Goal: Transaction & Acquisition: Book appointment/travel/reservation

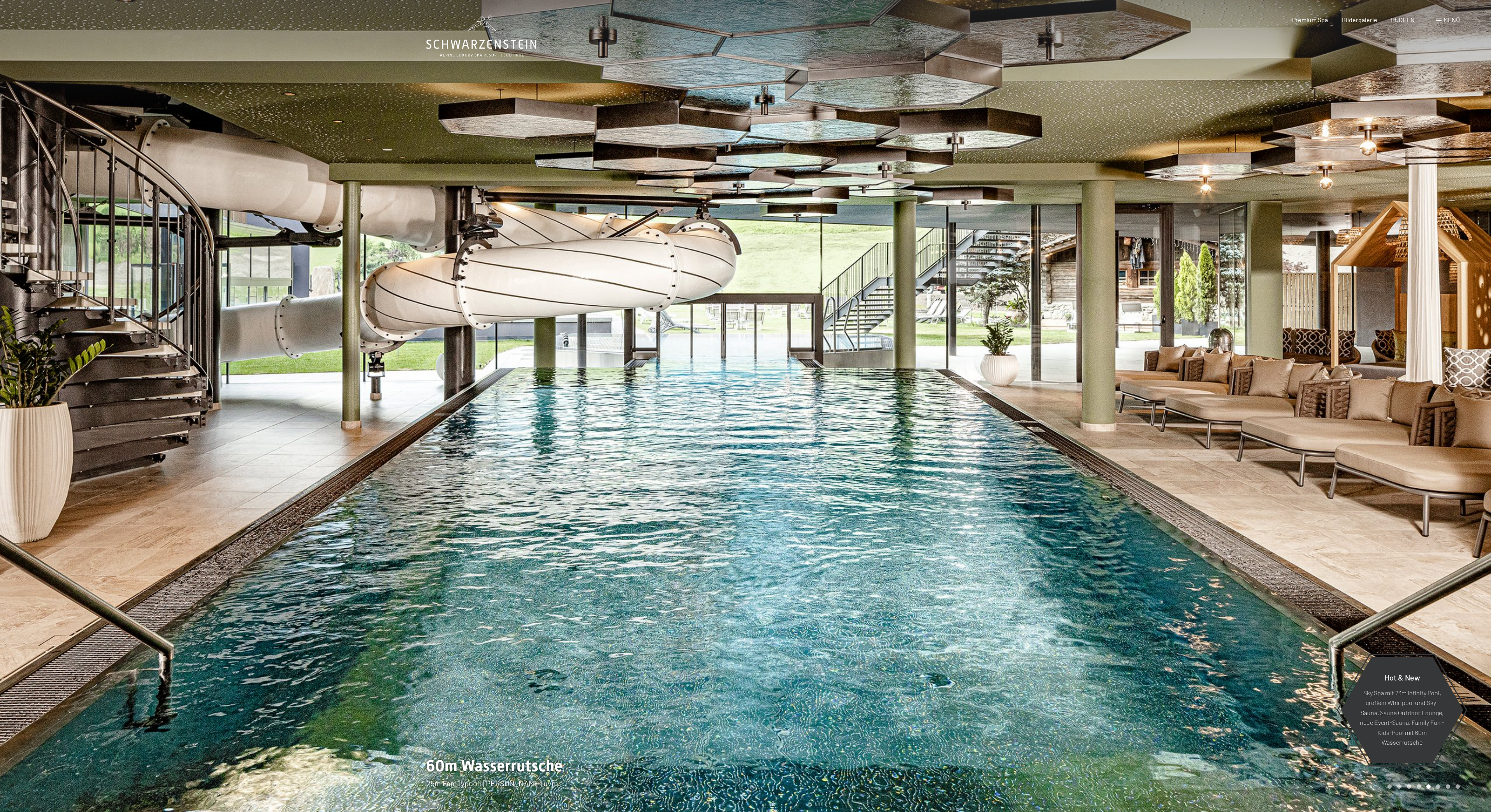
click at [860, 354] on div at bounding box center [1118, 406] width 746 height 812
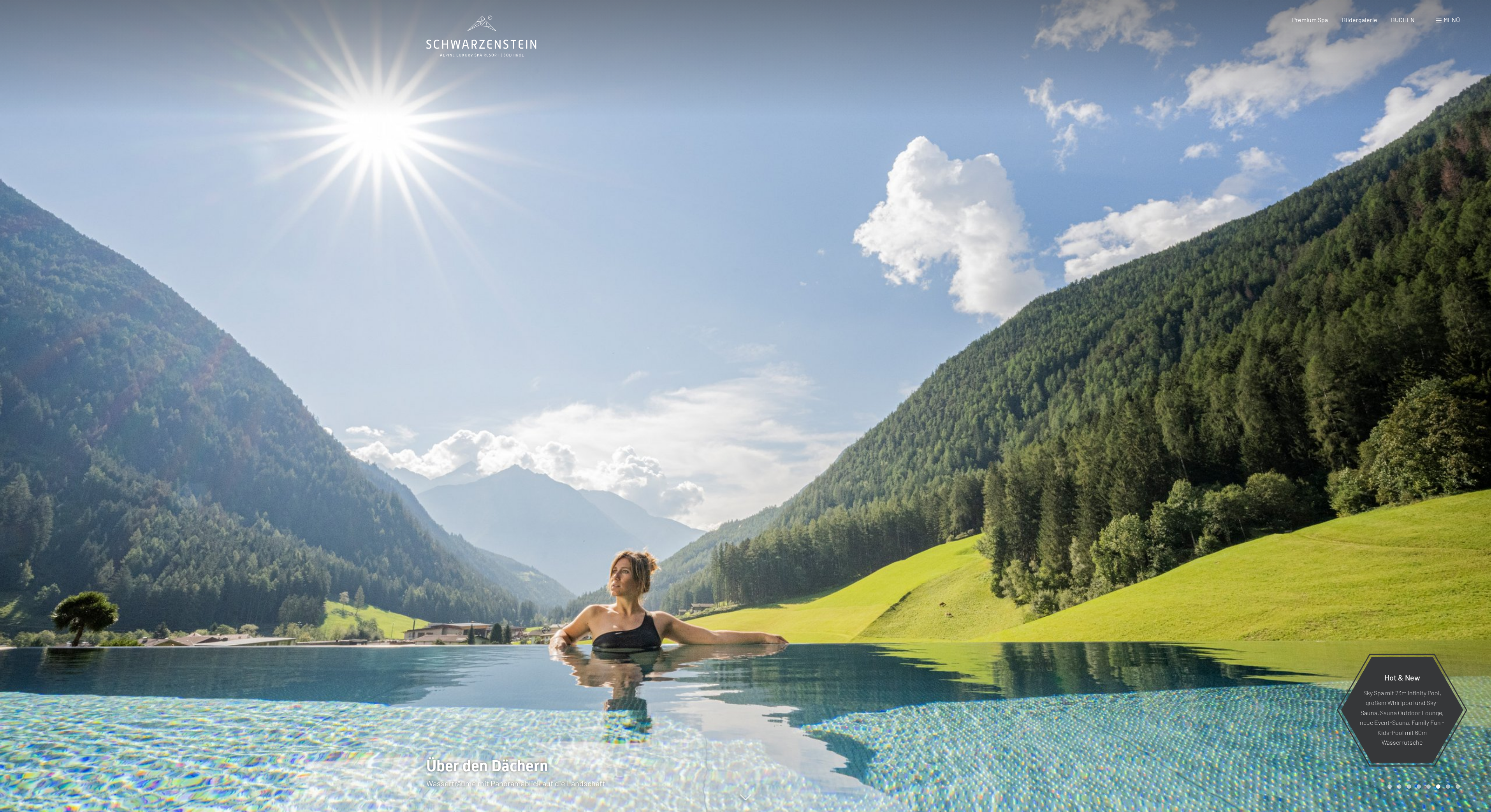
click at [449, 202] on div at bounding box center [372, 406] width 746 height 812
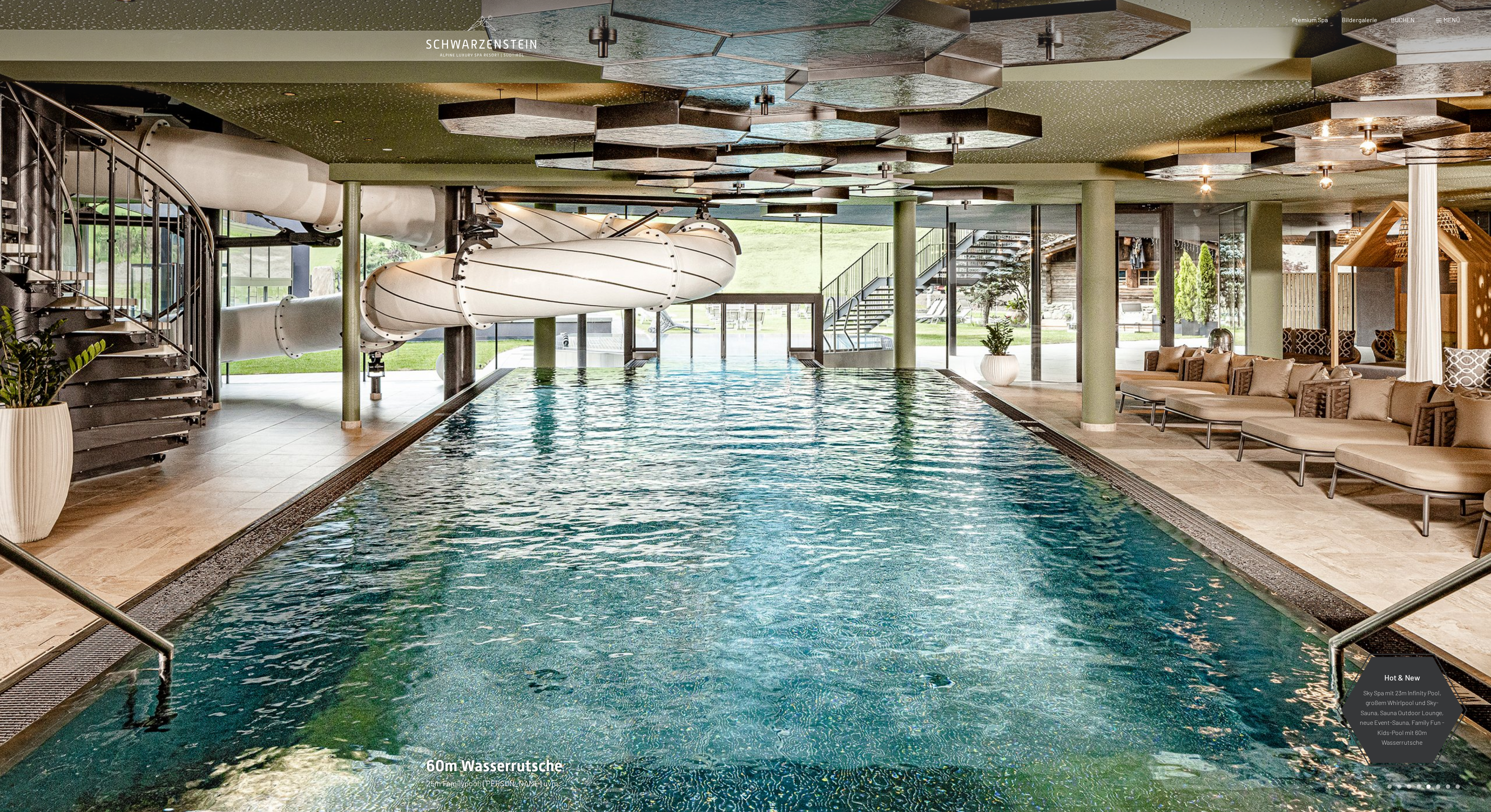
click at [230, 145] on div at bounding box center [372, 406] width 746 height 812
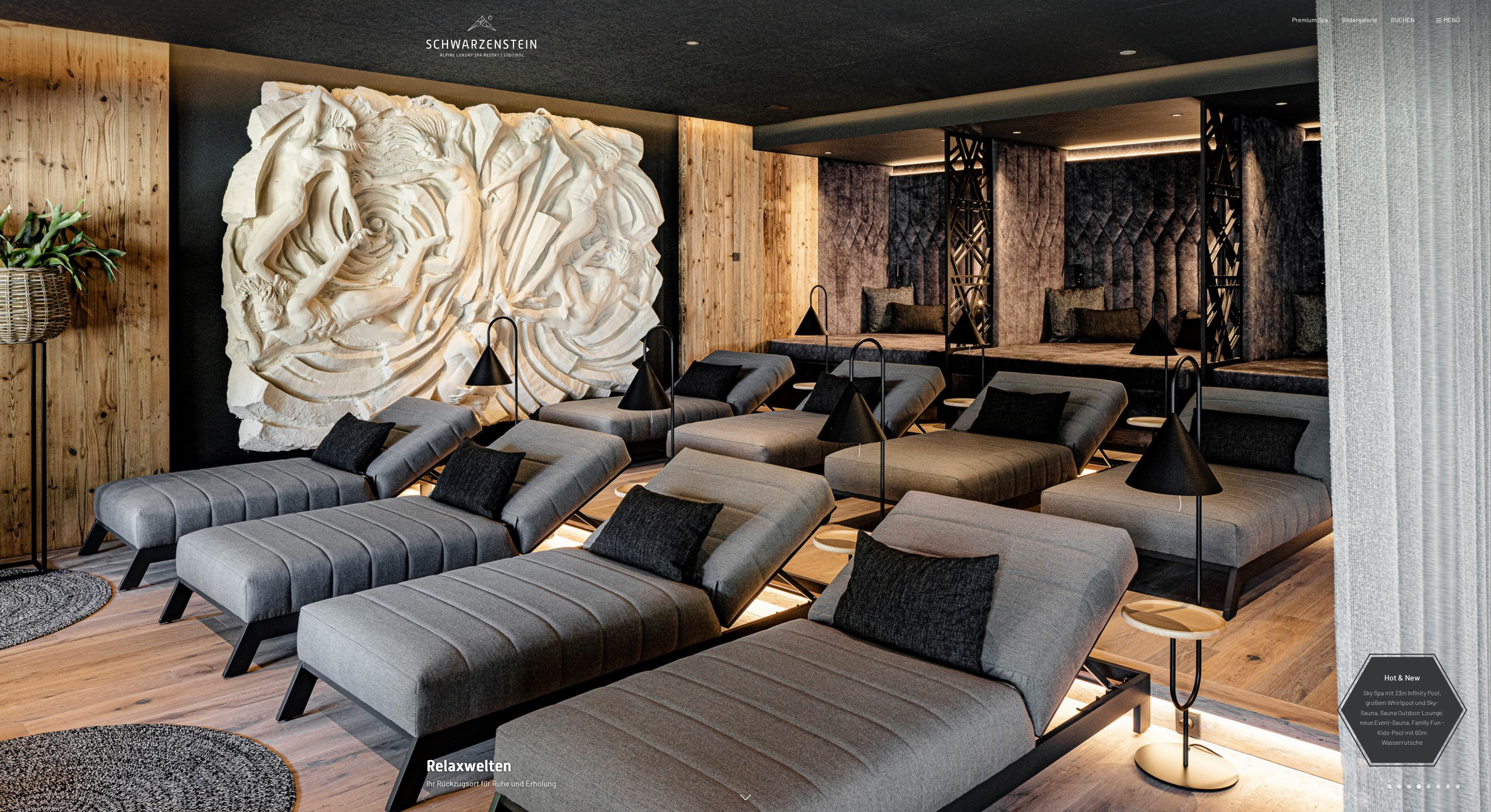
click at [226, 148] on div at bounding box center [372, 406] width 746 height 812
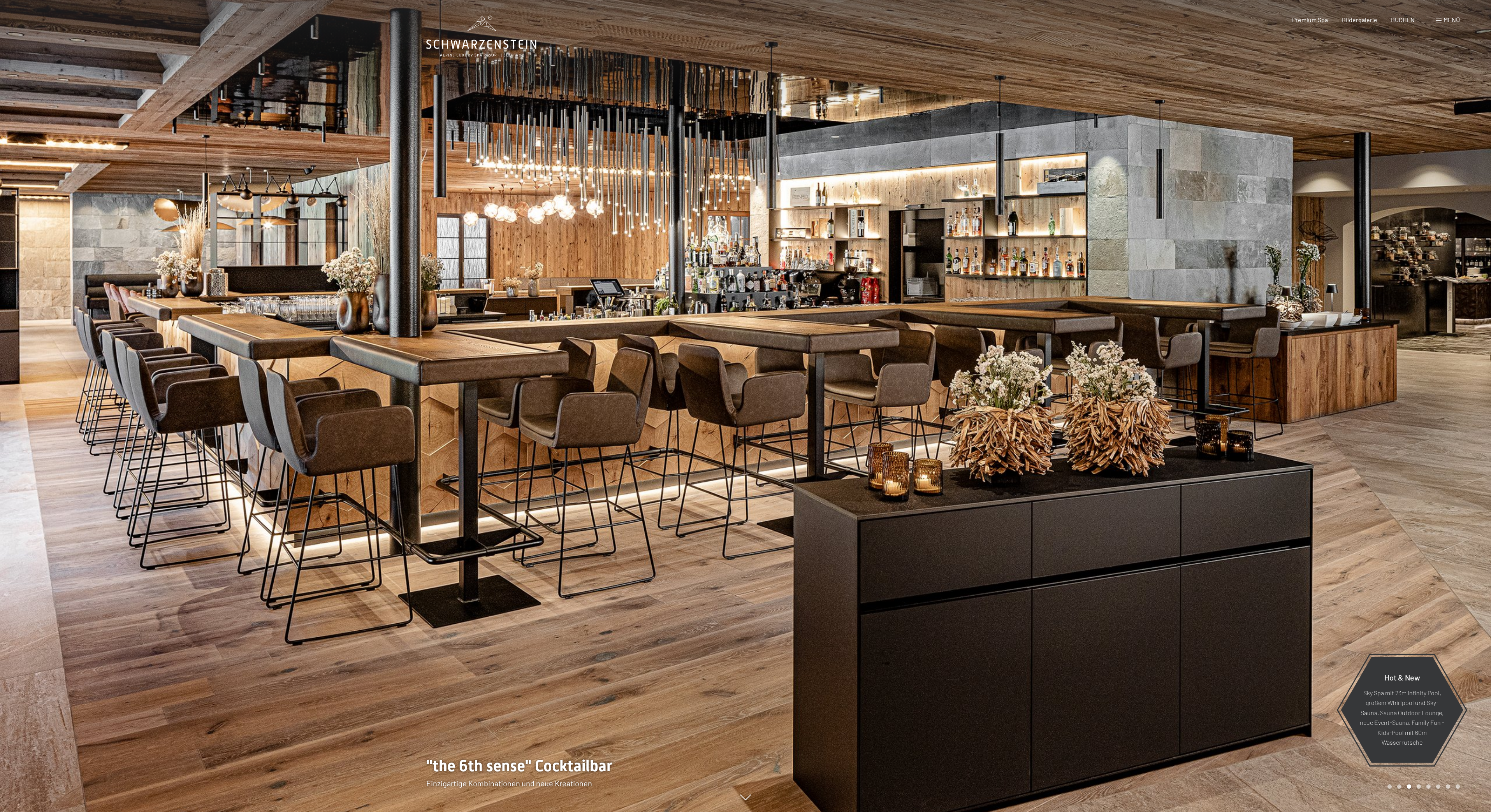
click at [232, 152] on div at bounding box center [372, 406] width 746 height 812
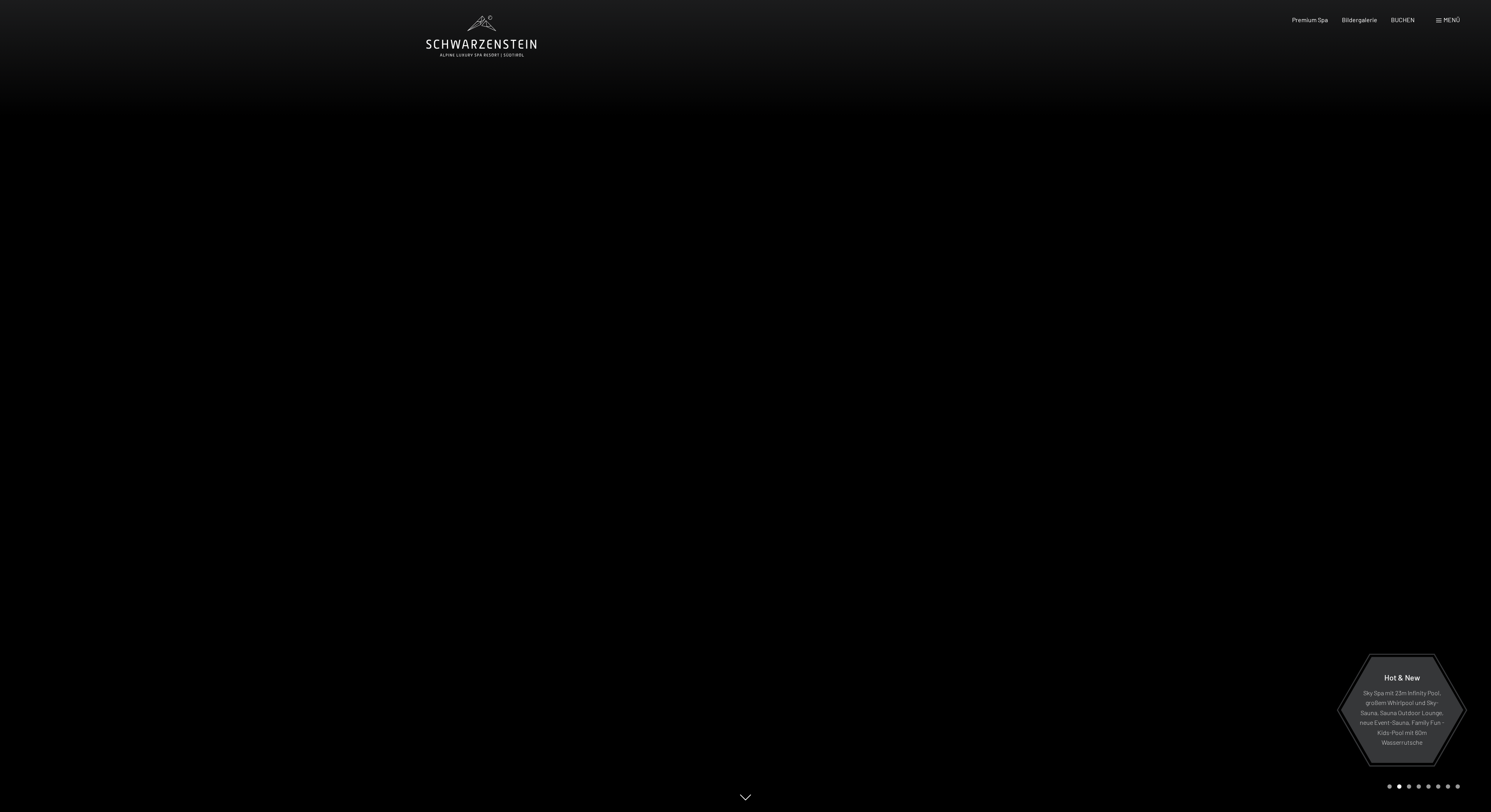
click at [236, 153] on div at bounding box center [372, 406] width 746 height 812
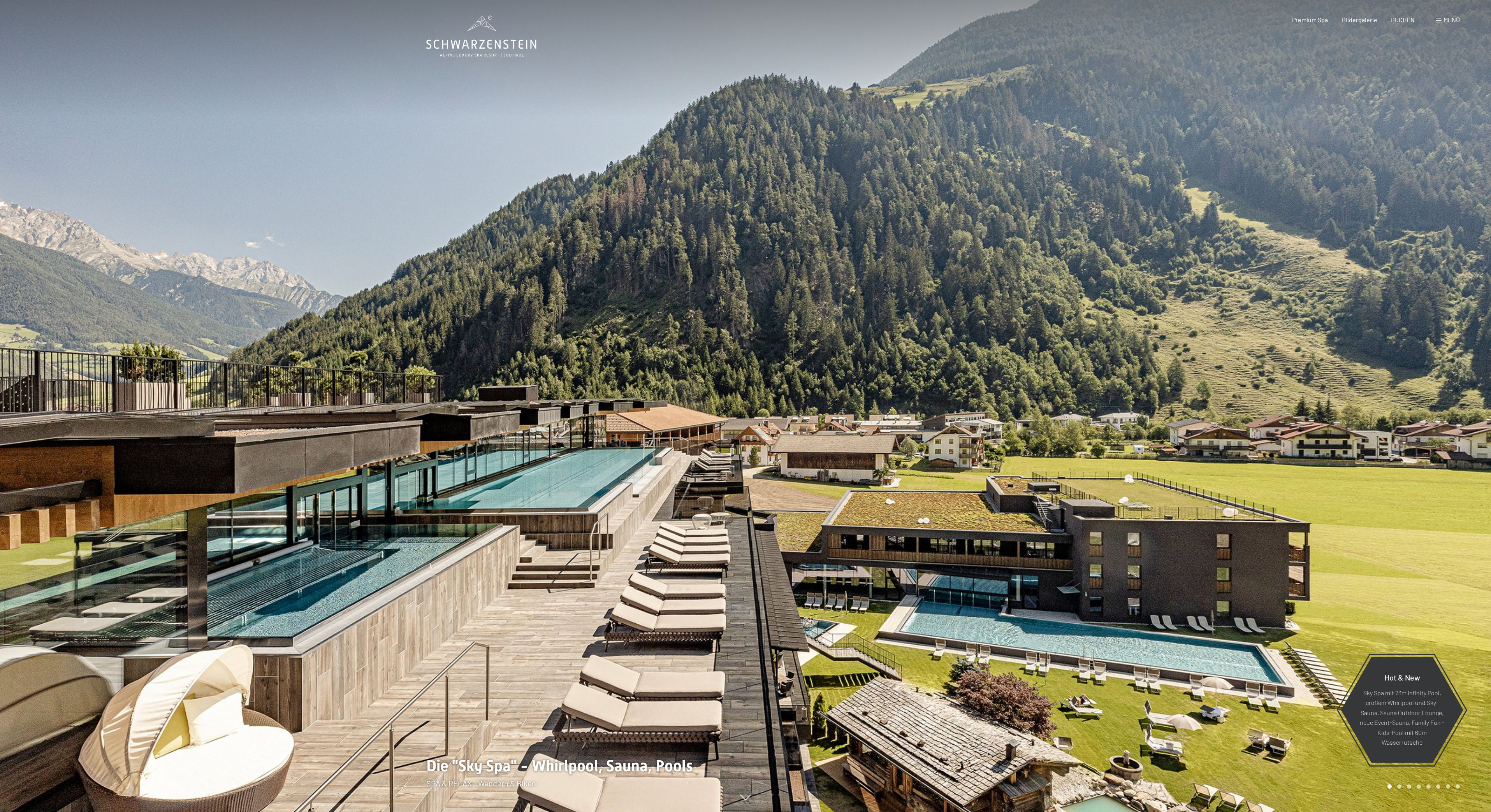
click at [252, 152] on div at bounding box center [372, 406] width 746 height 812
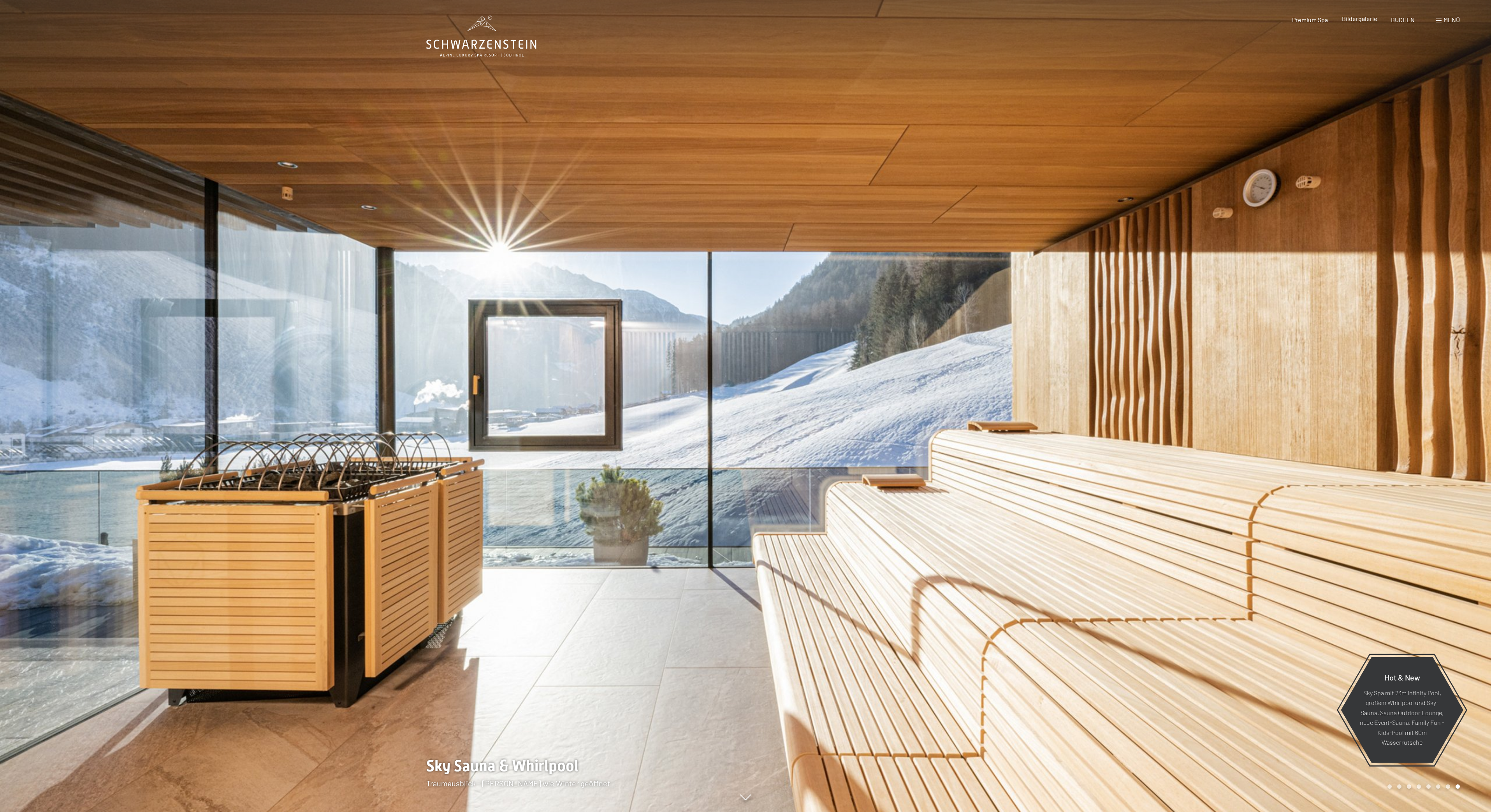
click at [1365, 21] on span "Bildergalerie" at bounding box center [1359, 18] width 36 height 7
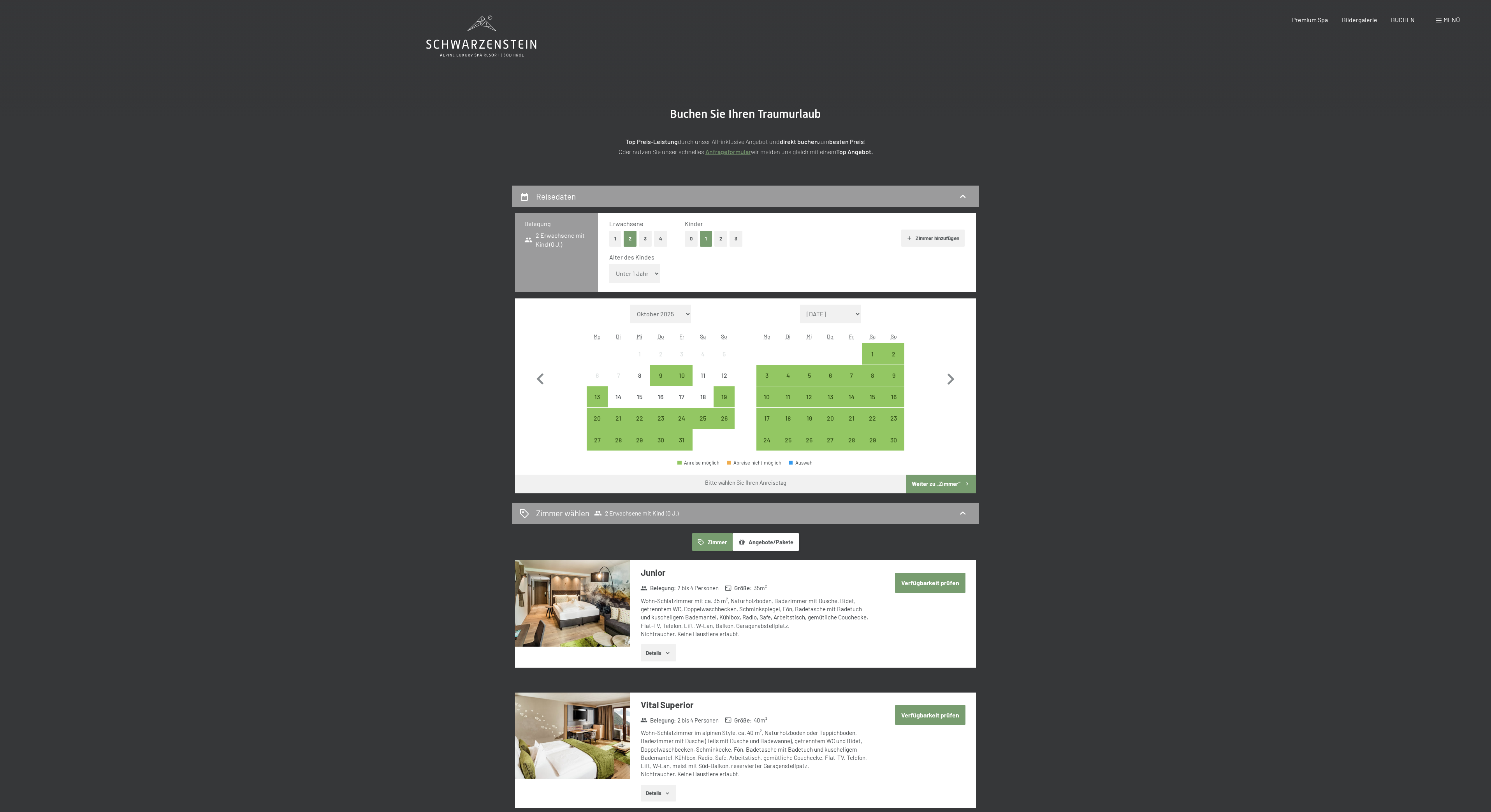
select select "12"
click at [609, 264] on select "Unter 1 Jahr 1 Jahr 2 Jahre 3 Jahre 4 Jahre 5 Jahre 6 Jahre 7 Jahre 8 Jahre 9 J…" at bounding box center [634, 274] width 51 height 19
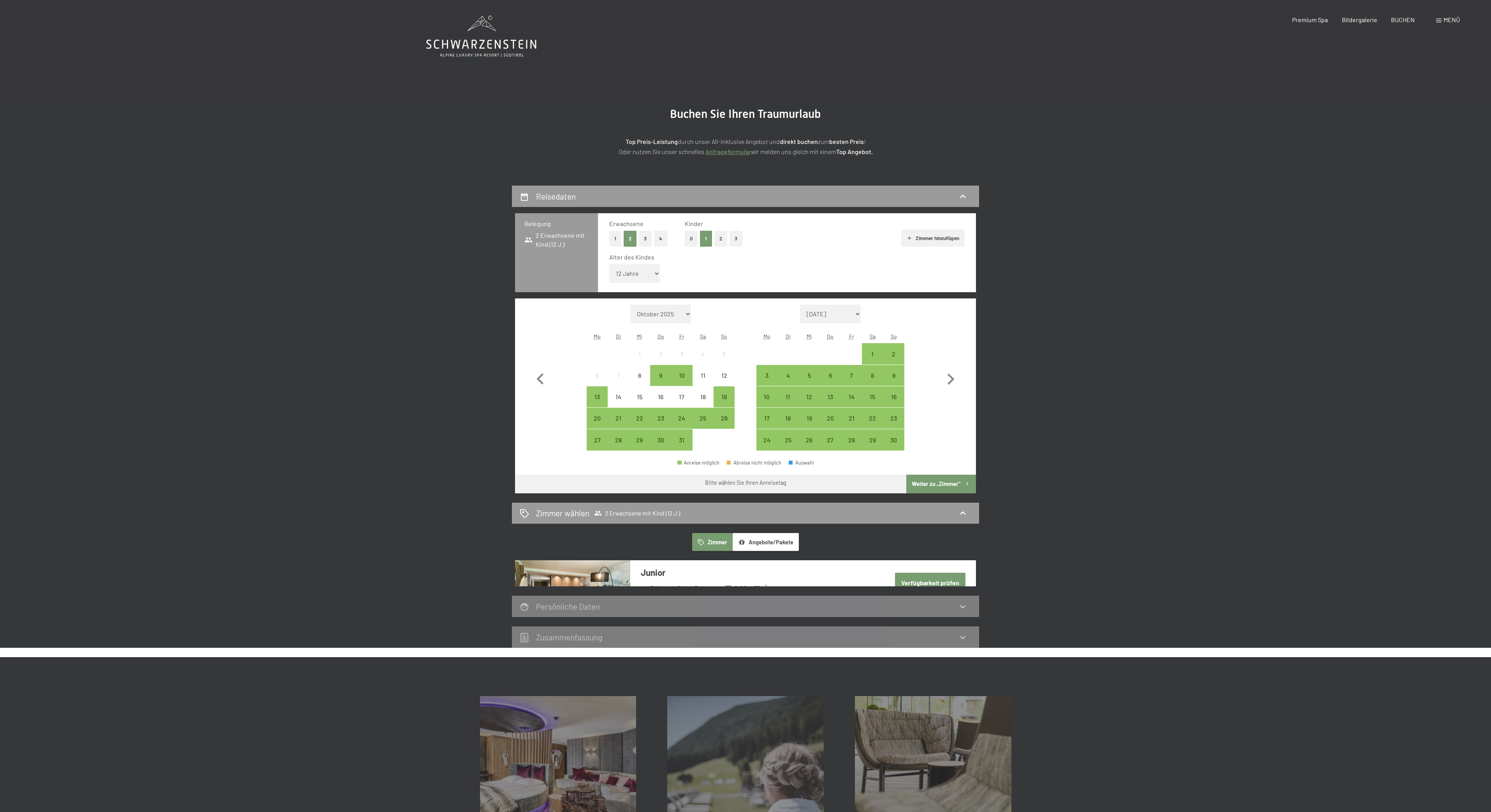
click at [671, 312] on select "[DATE] [DATE] [DATE] [DATE] [DATE] [PERSON_NAME][DATE] [DATE] [DATE] [DATE] [DA…" at bounding box center [660, 314] width 61 height 19
select select "[DATE]"
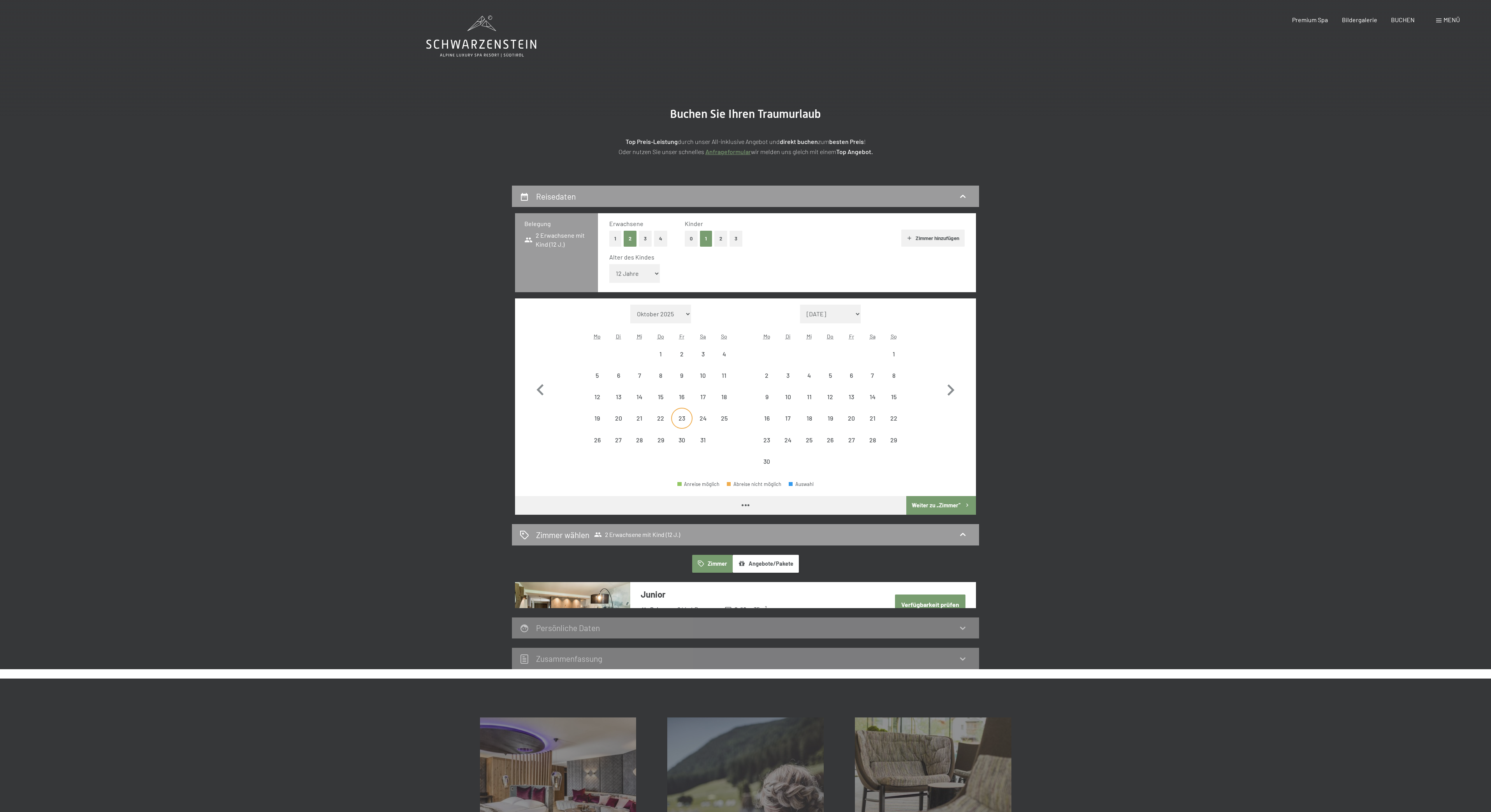
select select "[DATE]"
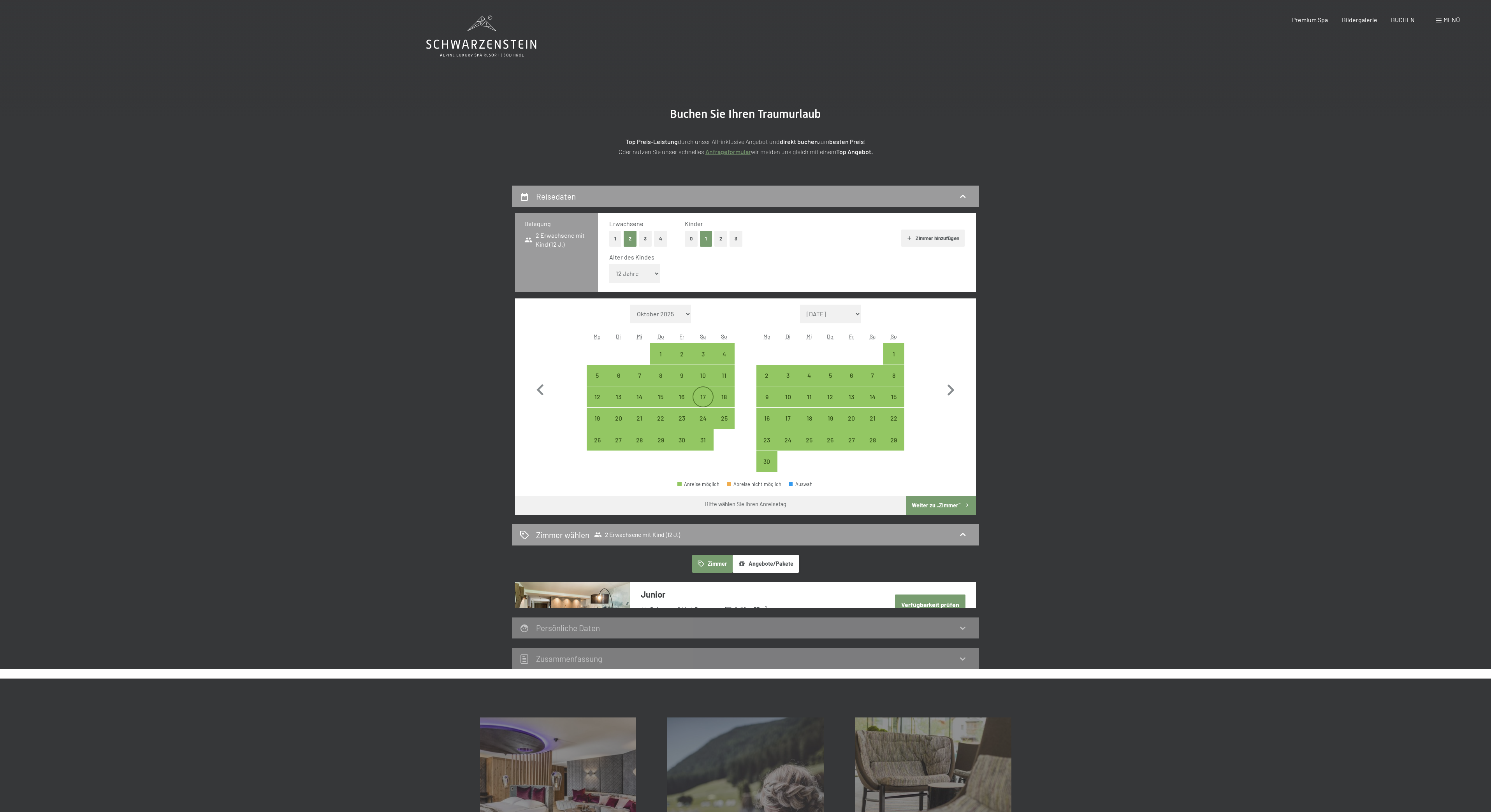
click at [706, 397] on div "17" at bounding box center [703, 403] width 20 height 20
select select "[DATE]"
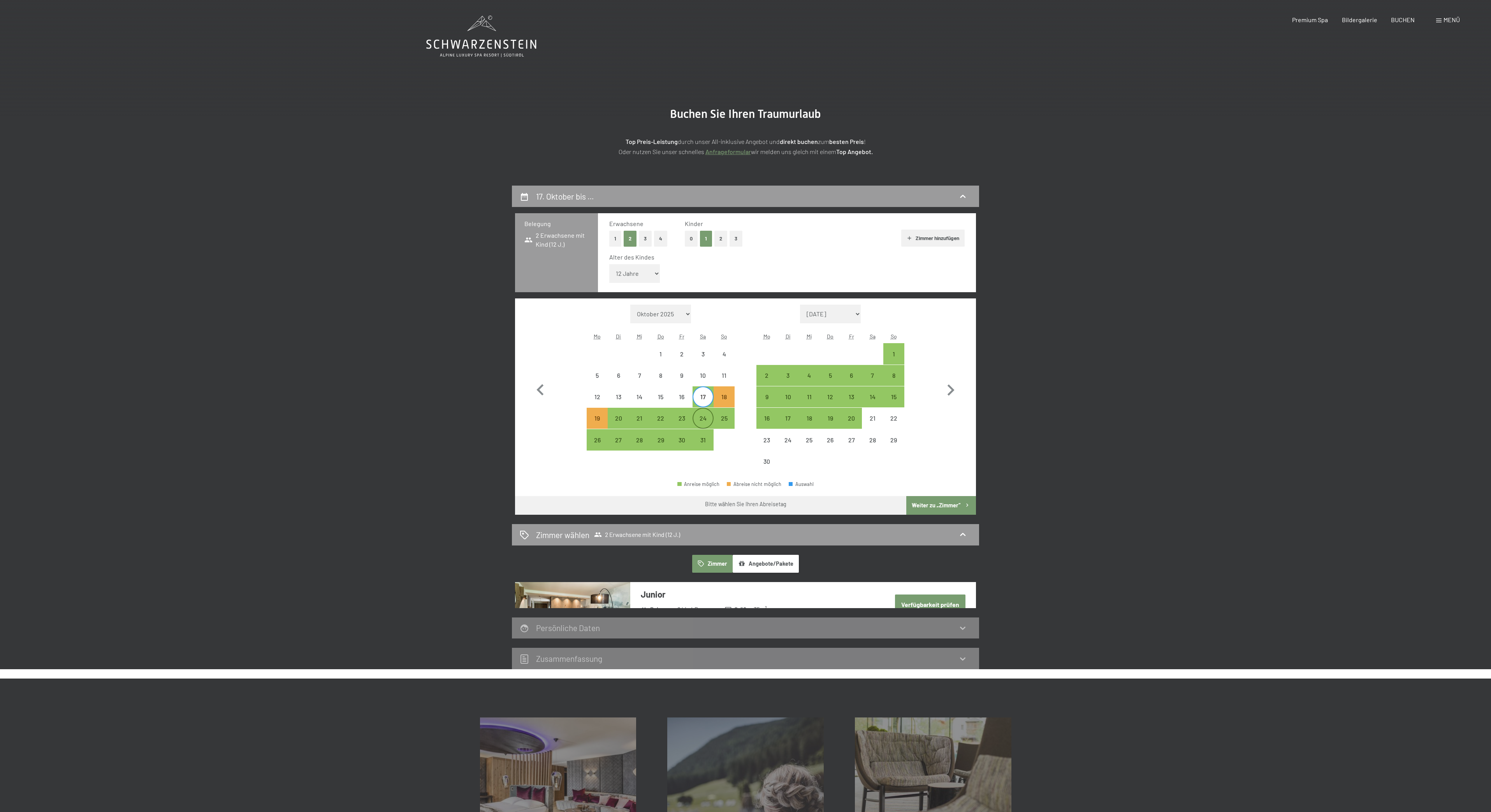
click at [704, 425] on div "24" at bounding box center [703, 425] width 20 height 20
select select "[DATE]"
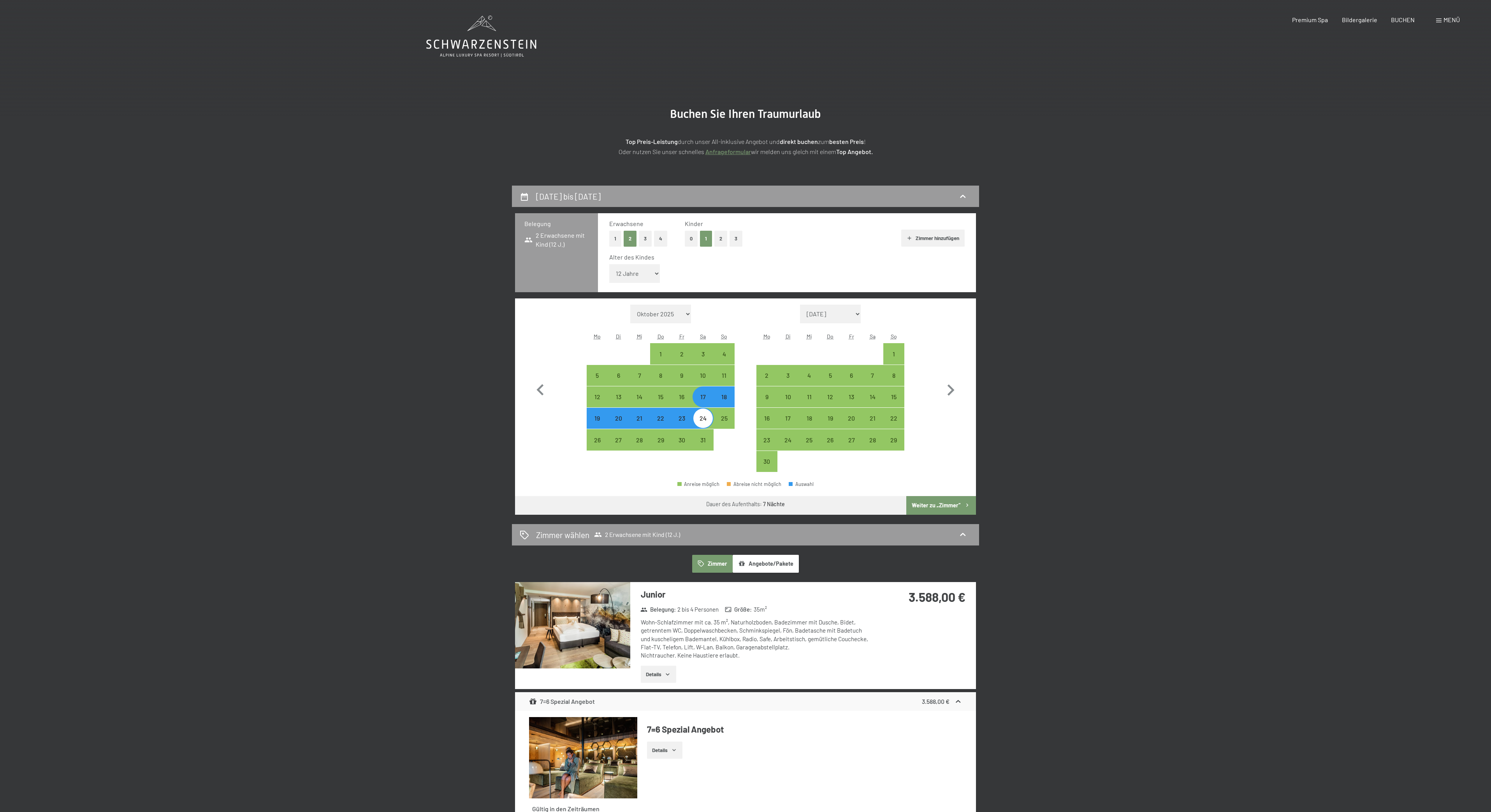
click at [930, 506] on button "Weiter zu „Zimmer“" at bounding box center [941, 506] width 69 height 19
select select "[DATE]"
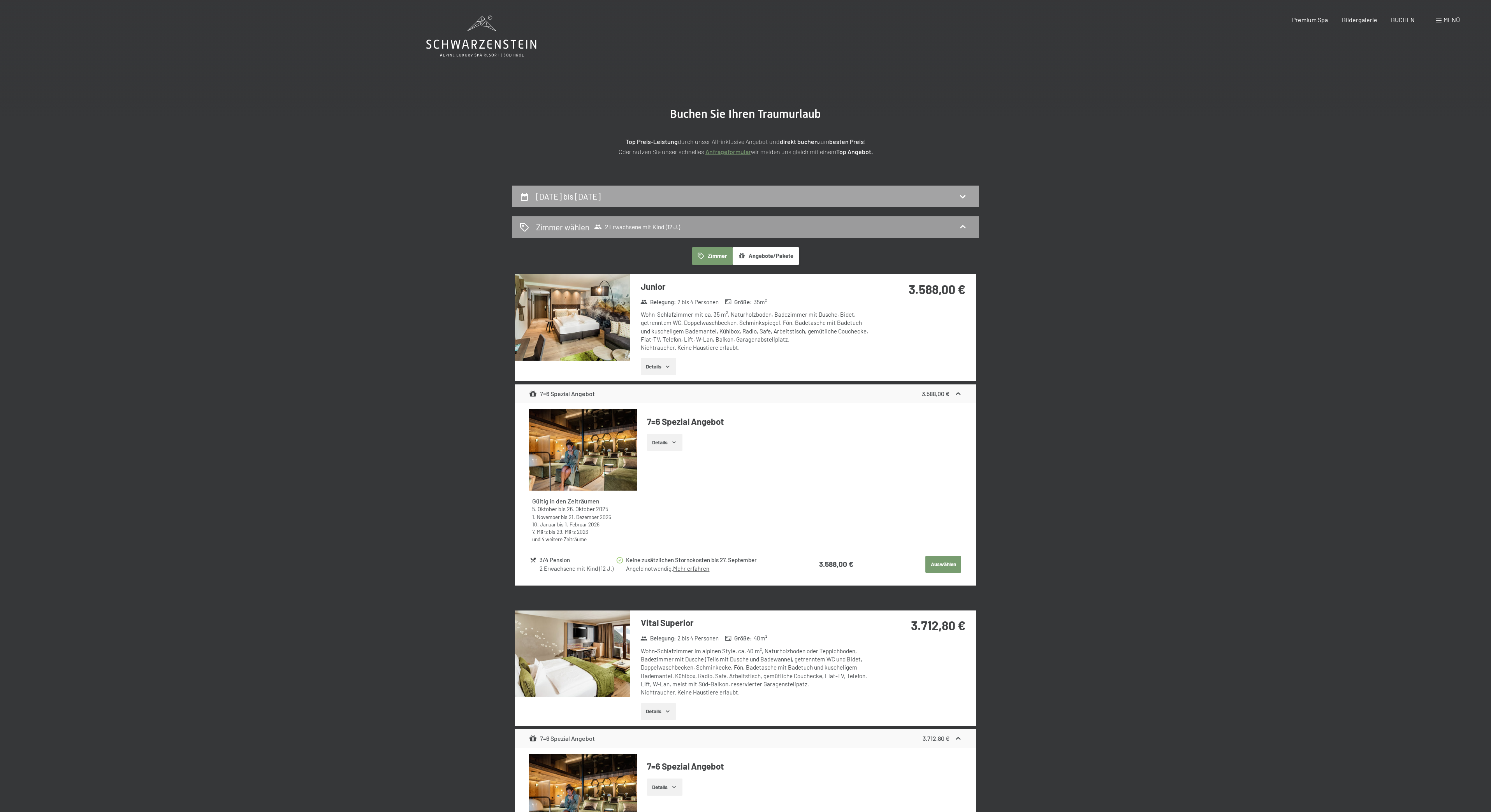
click at [601, 192] on h2 "[DATE] bis [DATE]" at bounding box center [569, 196] width 65 height 9
select select "12"
select select "[DATE]"
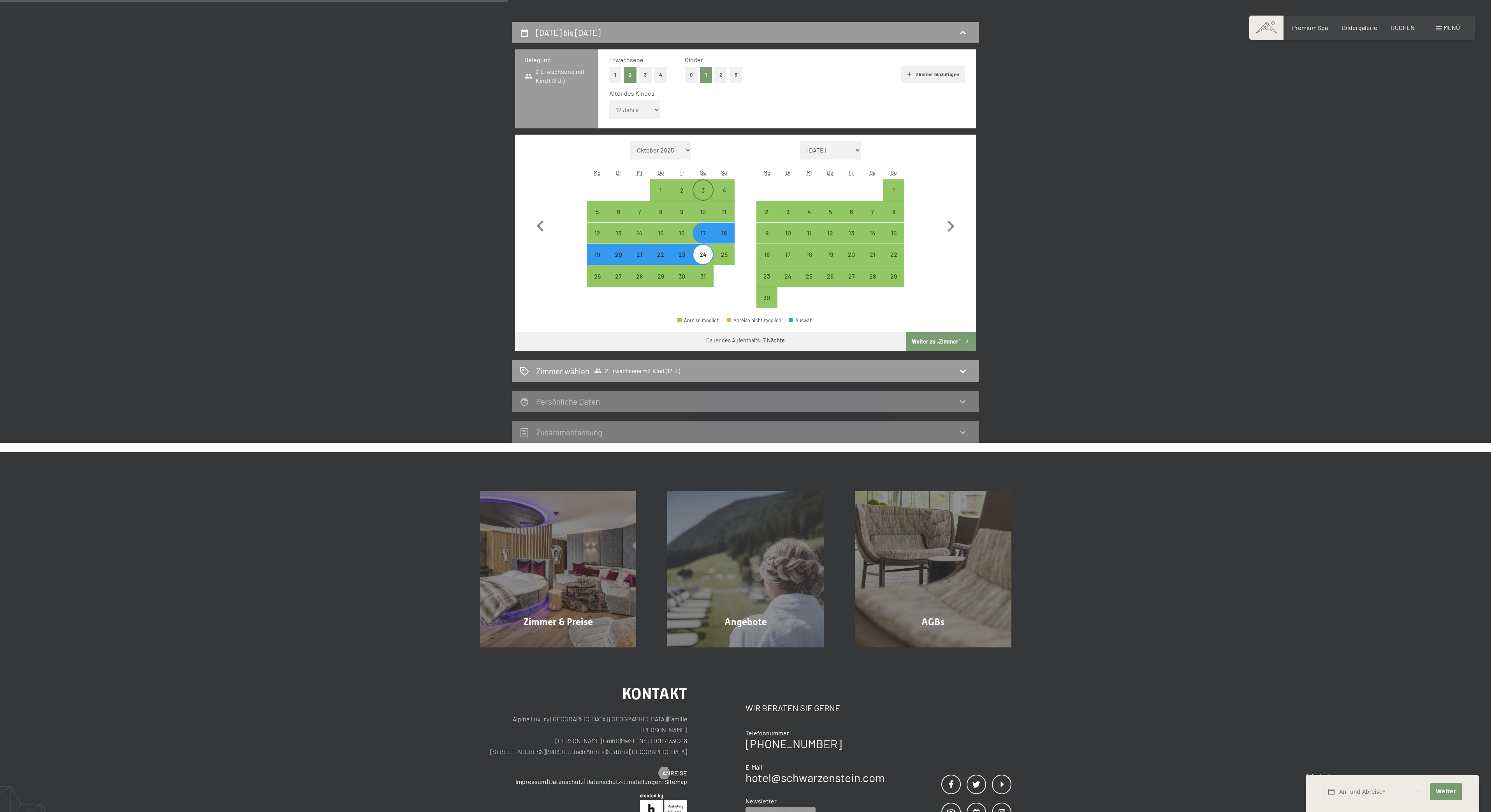
scroll to position [103, 0]
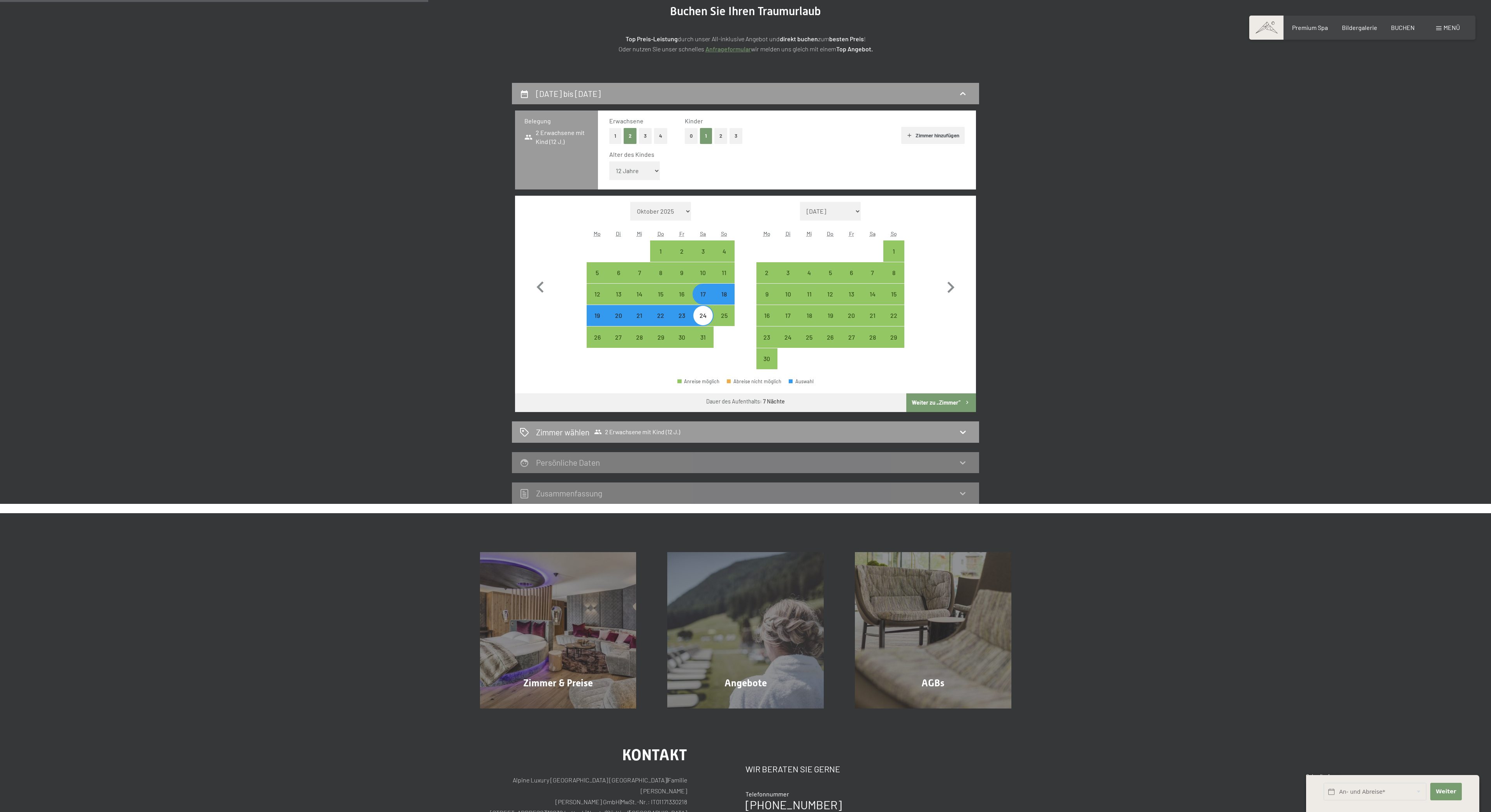
click at [723, 291] on div "18" at bounding box center [724, 301] width 20 height 20
select select "[DATE]"
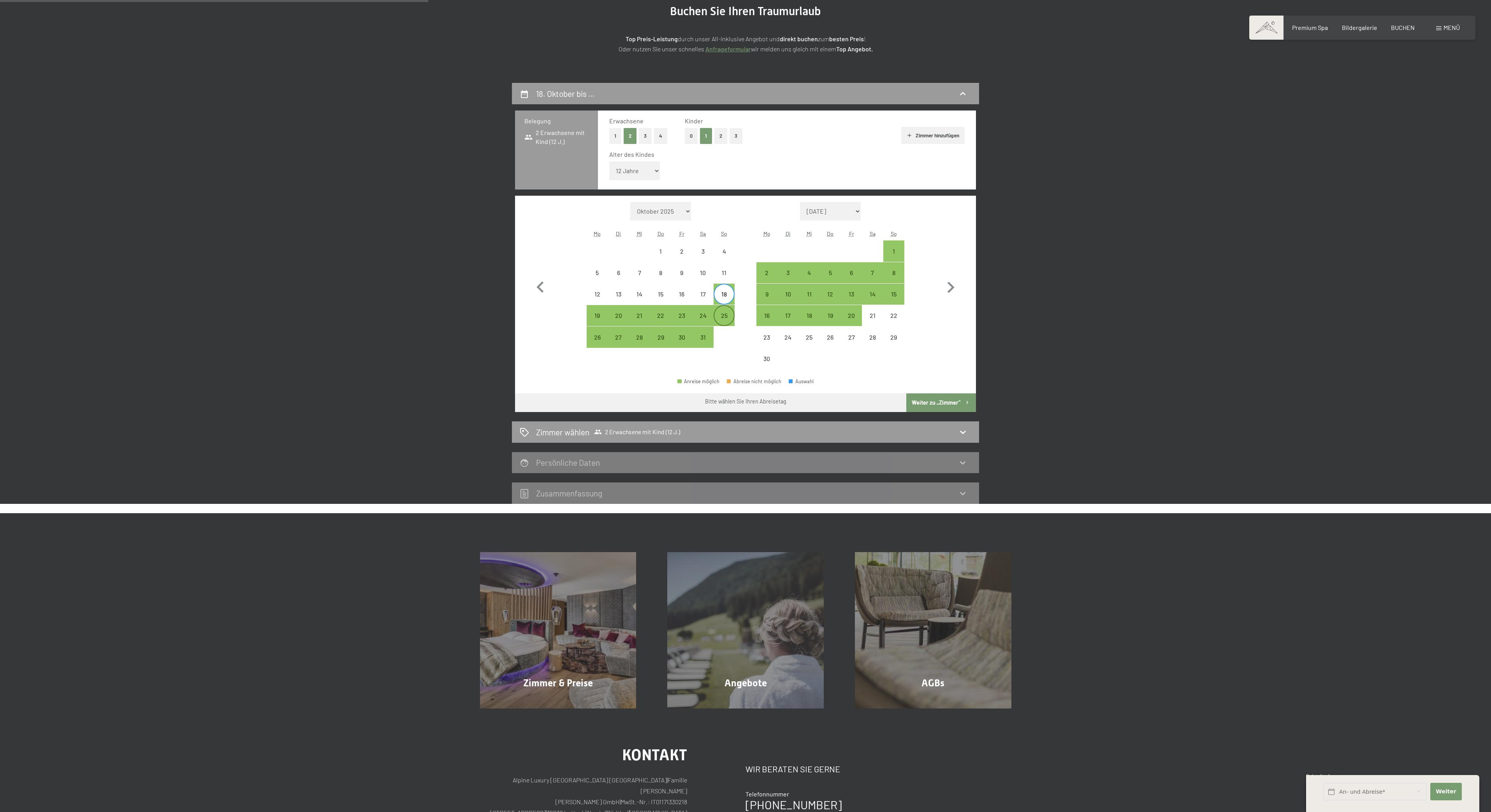
click at [725, 318] on div "25" at bounding box center [724, 322] width 20 height 20
select select "[DATE]"
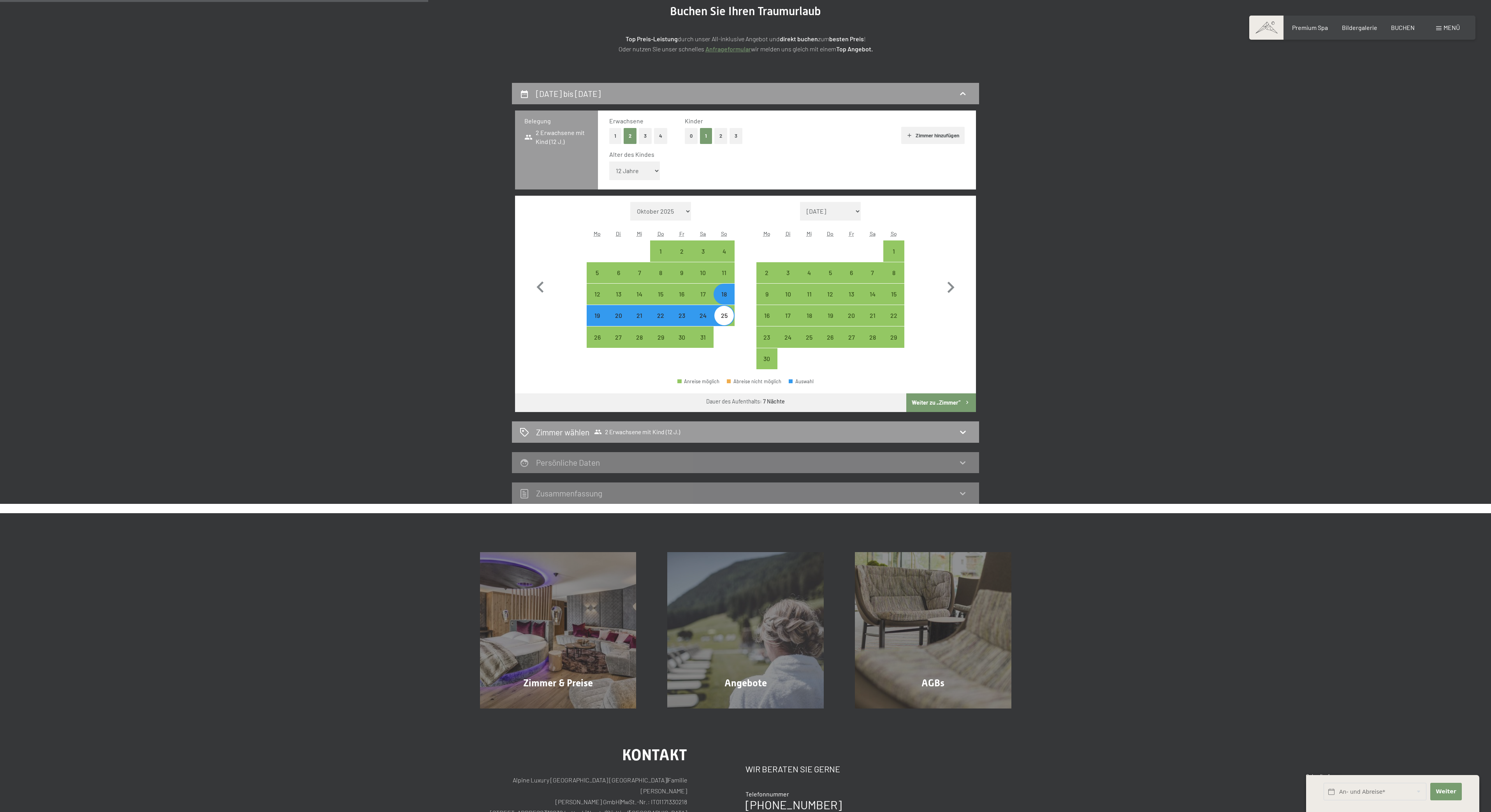
click at [926, 402] on button "Weiter zu „Zimmer“" at bounding box center [941, 403] width 69 height 19
select select "[DATE]"
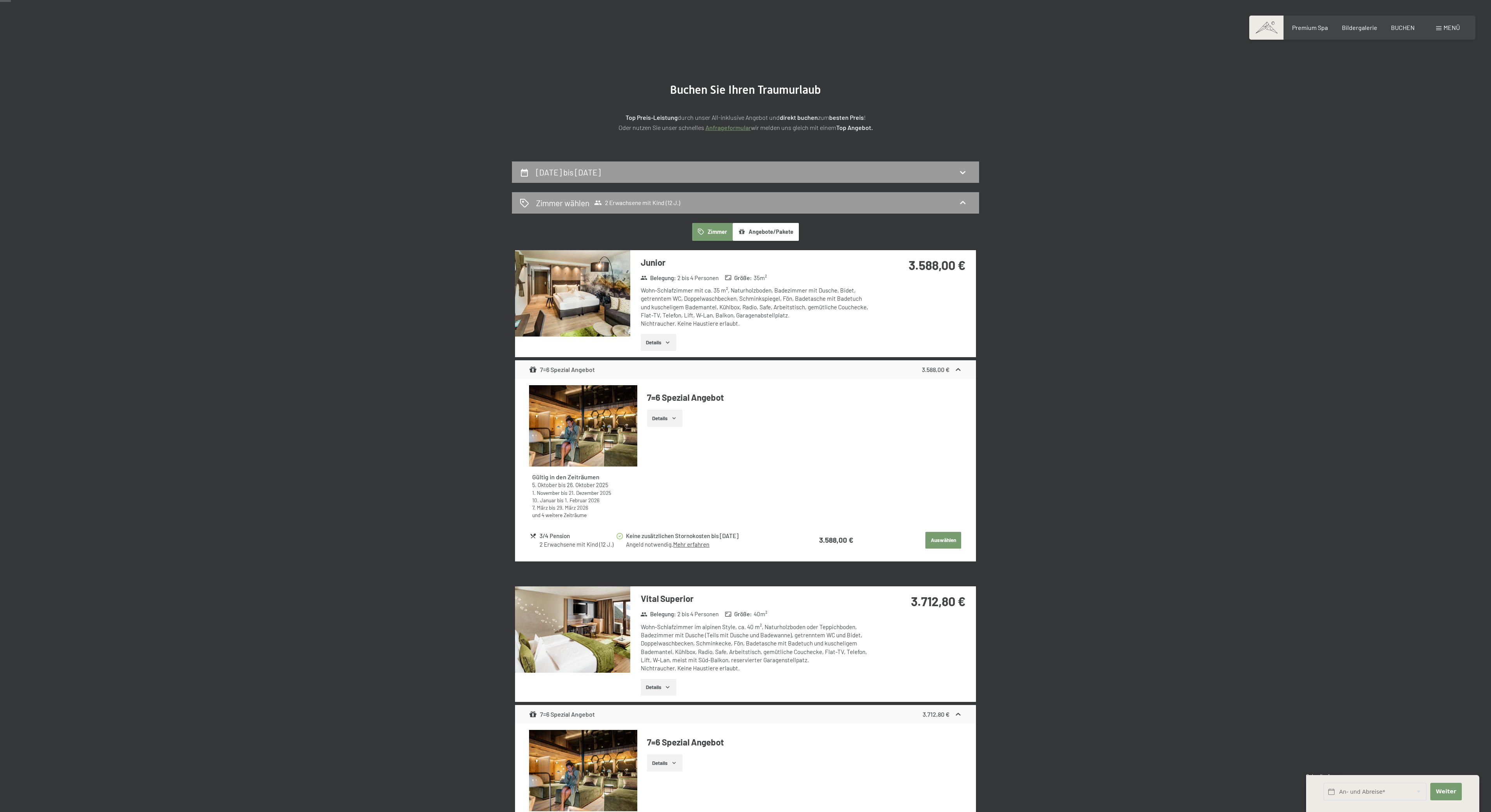
scroll to position [20, 0]
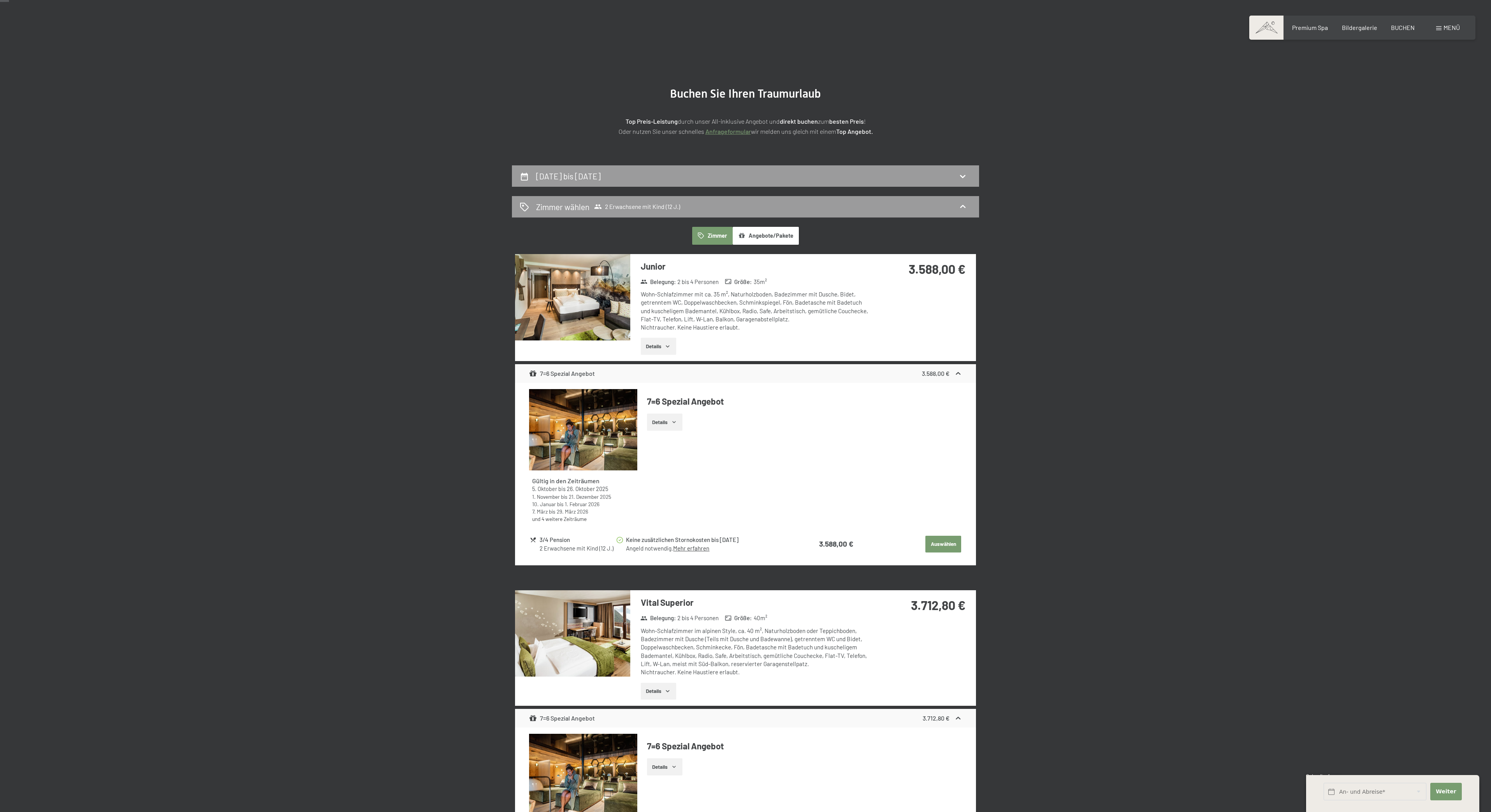
click at [1321, 24] on div "Buchen Anfragen Premium Spa Bildergalerie BUCHEN Menü DE IT EN Gutschein Bilder…" at bounding box center [1362, 28] width 195 height 9
click at [1321, 32] on div "Buchen Anfragen Premium Spa Bildergalerie BUCHEN Menü DE IT EN Gutschein Bilder…" at bounding box center [1362, 28] width 195 height 9
click at [1307, 30] on span "Premium Spa" at bounding box center [1310, 26] width 36 height 7
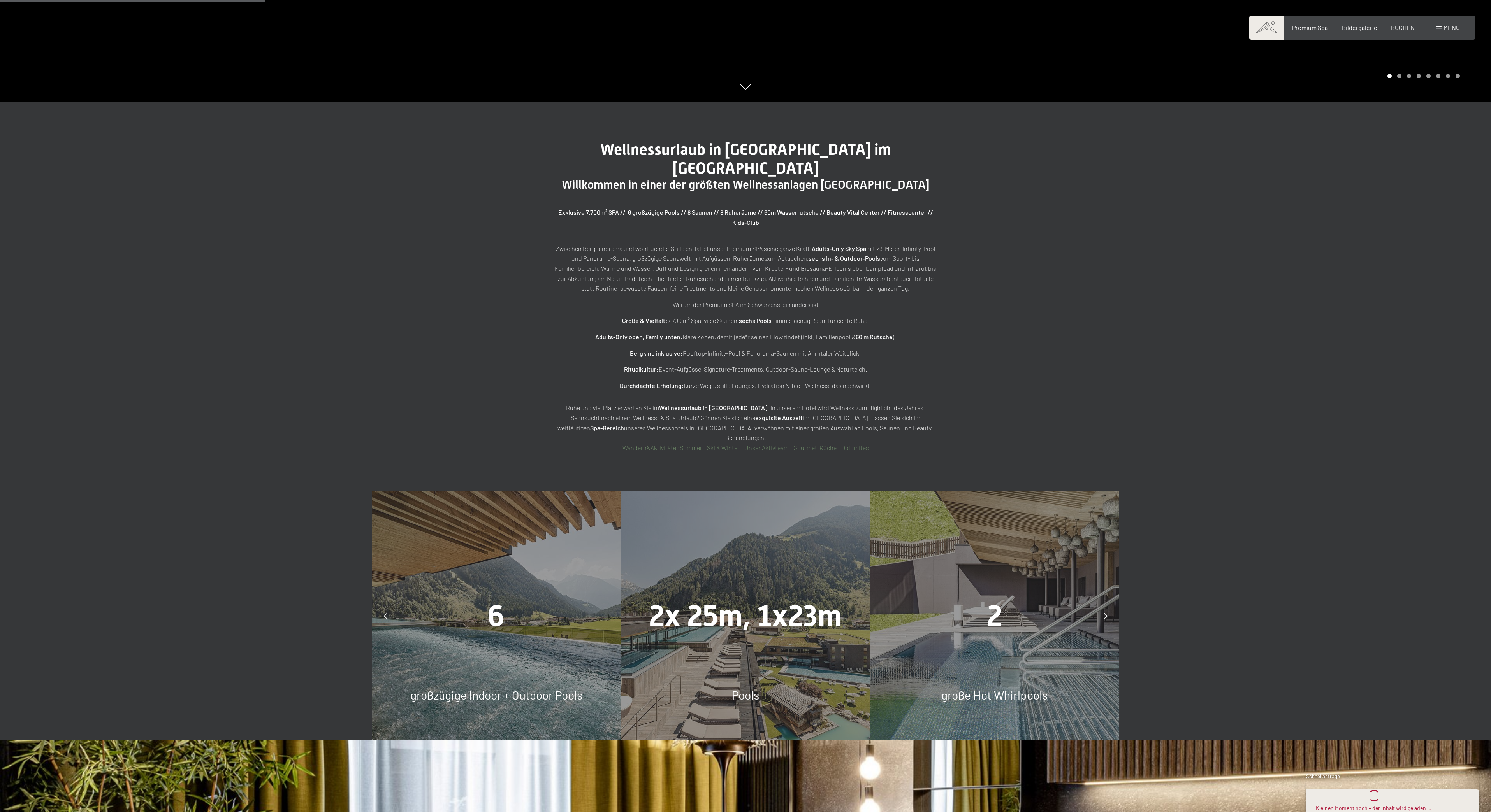
scroll to position [1422, 0]
